Goal: Browse casually

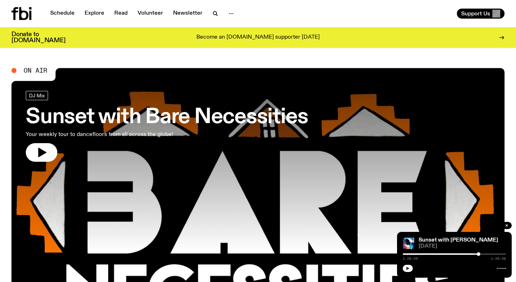
click at [407, 270] on icon "button" at bounding box center [407, 268] width 4 height 4
click at [507, 225] on icon "button" at bounding box center [506, 226] width 2 height 2
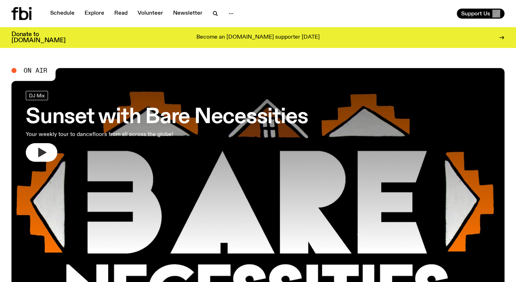
click at [54, 154] on button "button" at bounding box center [42, 152] width 32 height 19
